Goal: Check status: Check status

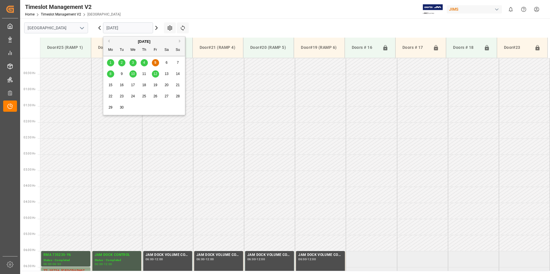
scroll to position [146, 0]
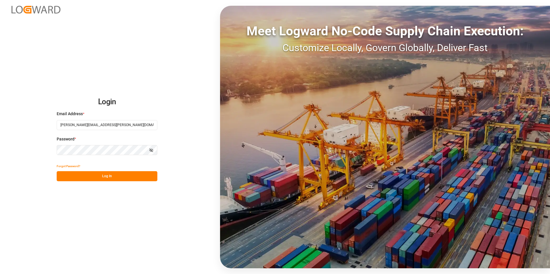
click at [108, 177] on button "Log In" at bounding box center [107, 176] width 101 height 10
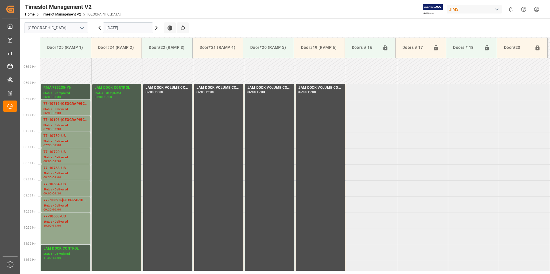
scroll to position [182, 0]
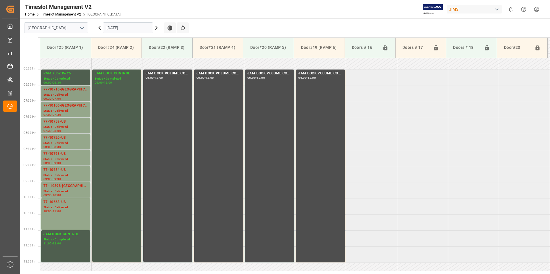
click at [61, 91] on div "77-10716-[GEOGRAPHIC_DATA]" at bounding box center [65, 90] width 45 height 6
click at [60, 110] on div "Status - Delivered" at bounding box center [65, 111] width 45 height 5
click at [61, 123] on div "77-10759-US" at bounding box center [65, 122] width 45 height 6
click at [62, 141] on div "Status - Delivered" at bounding box center [65, 143] width 45 height 5
click at [59, 160] on div "Status - Delivered" at bounding box center [65, 159] width 45 height 5
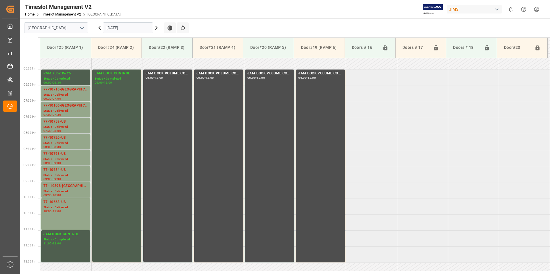
click at [61, 173] on div "77-10684-US" at bounding box center [65, 170] width 45 height 6
click at [61, 185] on div "77- 10898-[GEOGRAPHIC_DATA]" at bounding box center [65, 186] width 45 height 6
click at [60, 204] on div "77-10668-US" at bounding box center [65, 203] width 45 height 6
